Goal: Find specific page/section: Find specific page/section

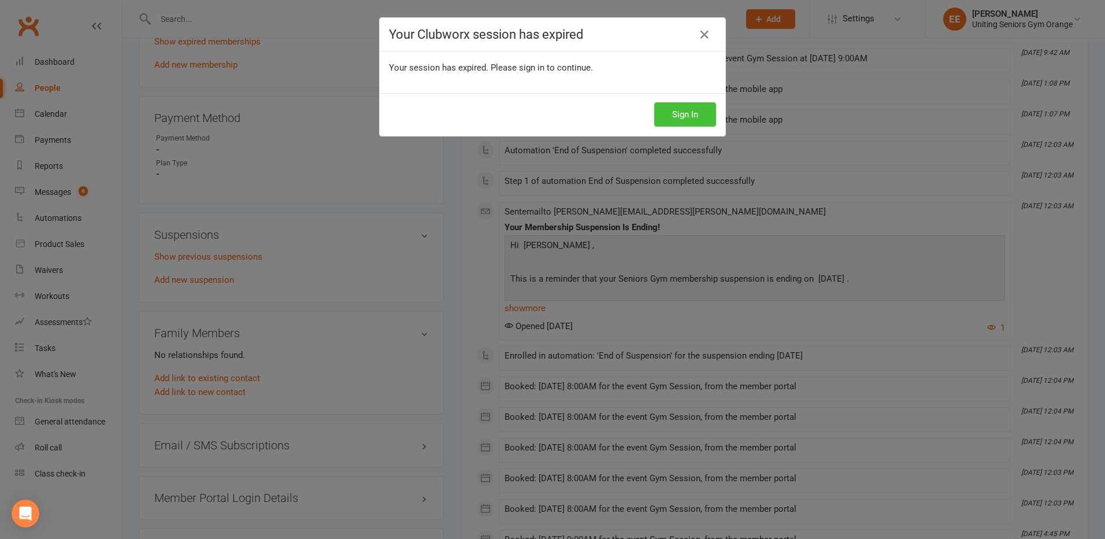
click at [704, 110] on button "Sign In" at bounding box center [685, 114] width 62 height 24
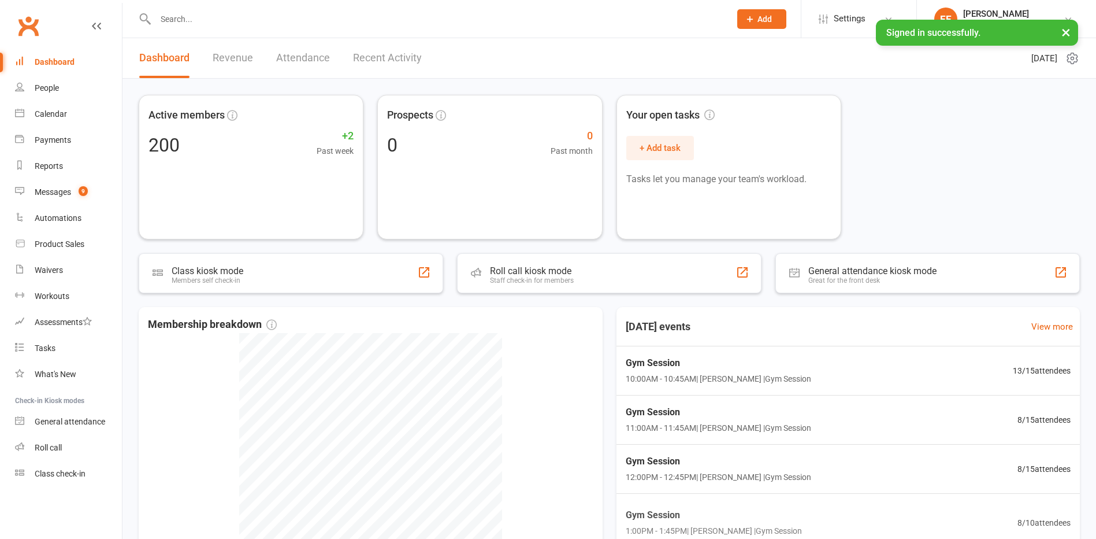
click at [365, 18] on input "text" at bounding box center [437, 19] width 570 height 16
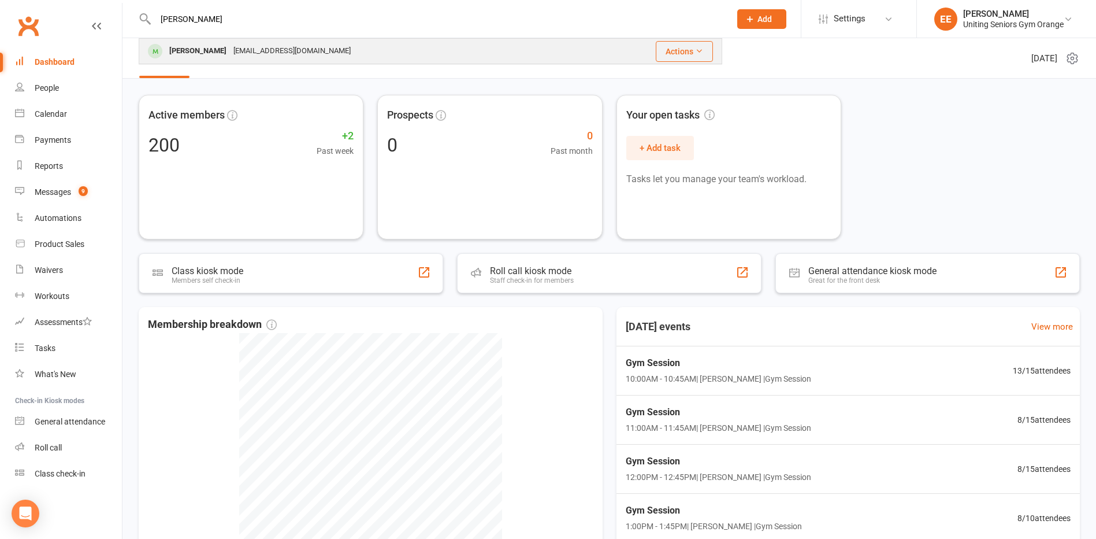
type input "lydia smith"
click at [372, 52] on div "Lydia Smith lydiasmith1066@gmail.com" at bounding box center [363, 51] width 446 height 24
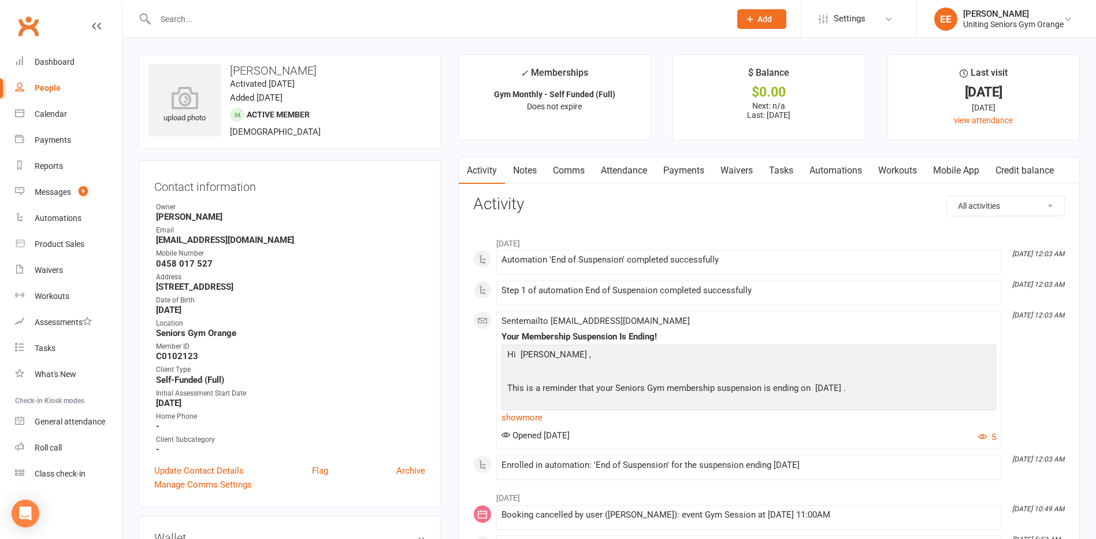
click at [949, 171] on link "Mobile App" at bounding box center [956, 170] width 62 height 27
